Goal: Transaction & Acquisition: Subscribe to service/newsletter

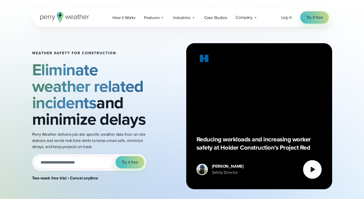
click at [81, 164] on input "email" at bounding box center [73, 162] width 79 height 13
type input "**********"
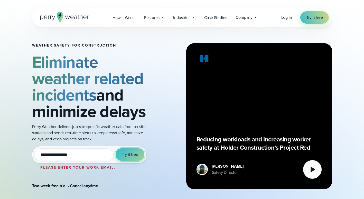
click at [131, 152] on span "Try it free" at bounding box center [130, 154] width 16 height 6
click at [134, 154] on span "Try it free" at bounding box center [130, 154] width 16 height 6
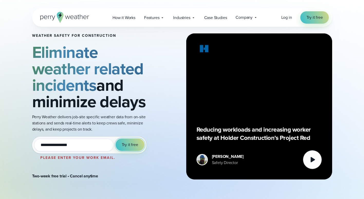
scroll to position [8, 0]
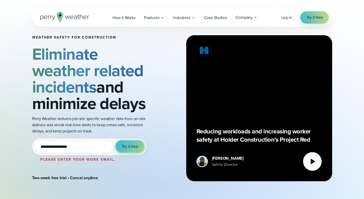
drag, startPoint x: 132, startPoint y: 148, endPoint x: 128, endPoint y: 148, distance: 4.1
click at [128, 148] on span "Try it free" at bounding box center [130, 146] width 16 height 6
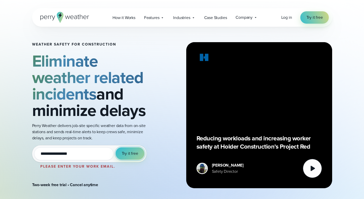
scroll to position [0, 0]
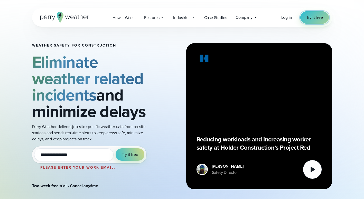
click at [308, 18] on span "Try it free" at bounding box center [315, 17] width 16 height 6
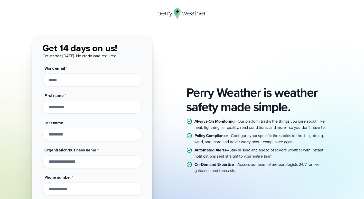
scroll to position [4, 0]
